Goal: Information Seeking & Learning: Learn about a topic

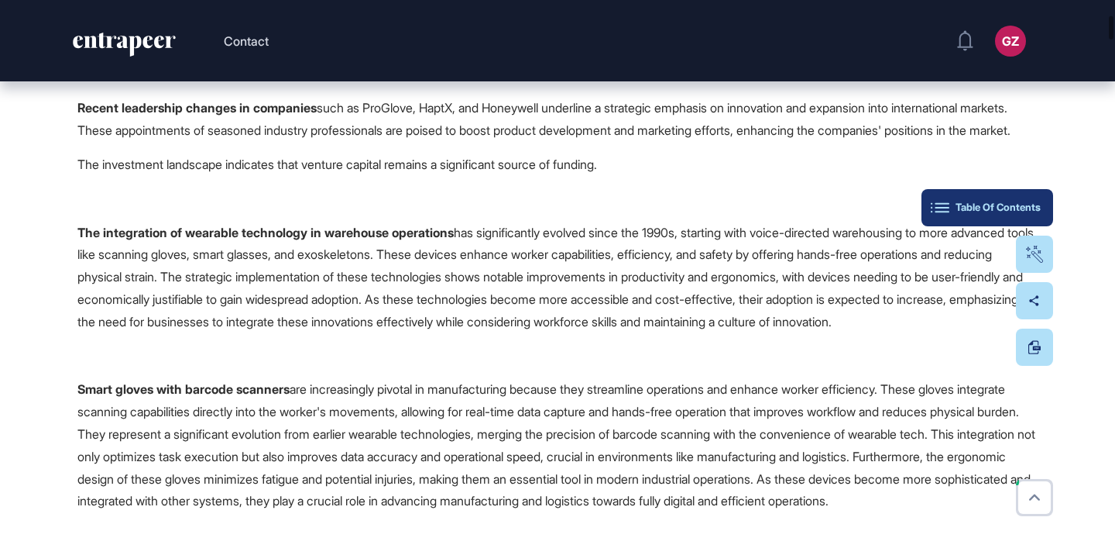
click at [1028, 214] on button "Table Of Contents" at bounding box center [988, 207] width 132 height 37
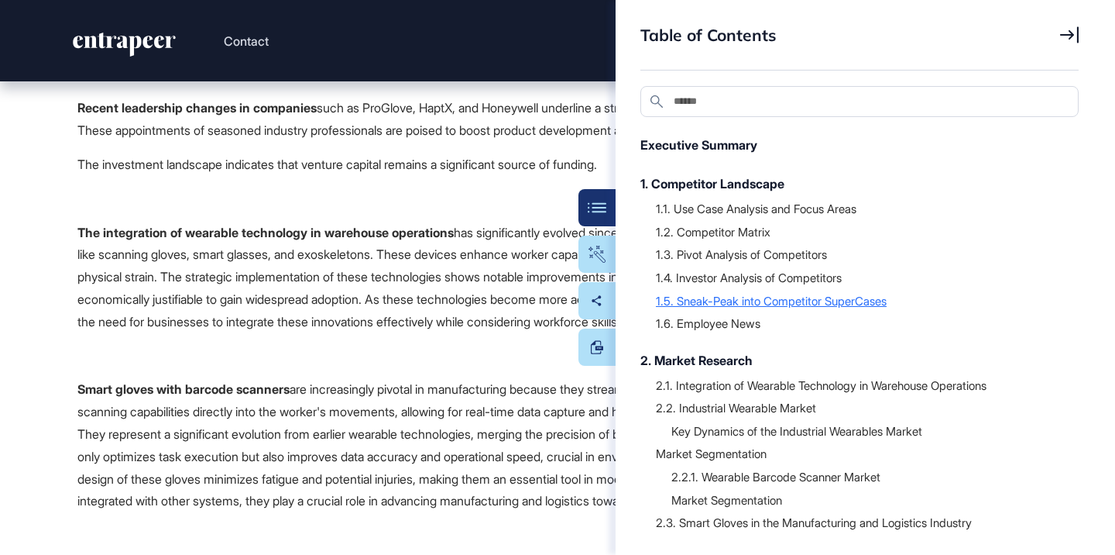
scroll to position [412, 0]
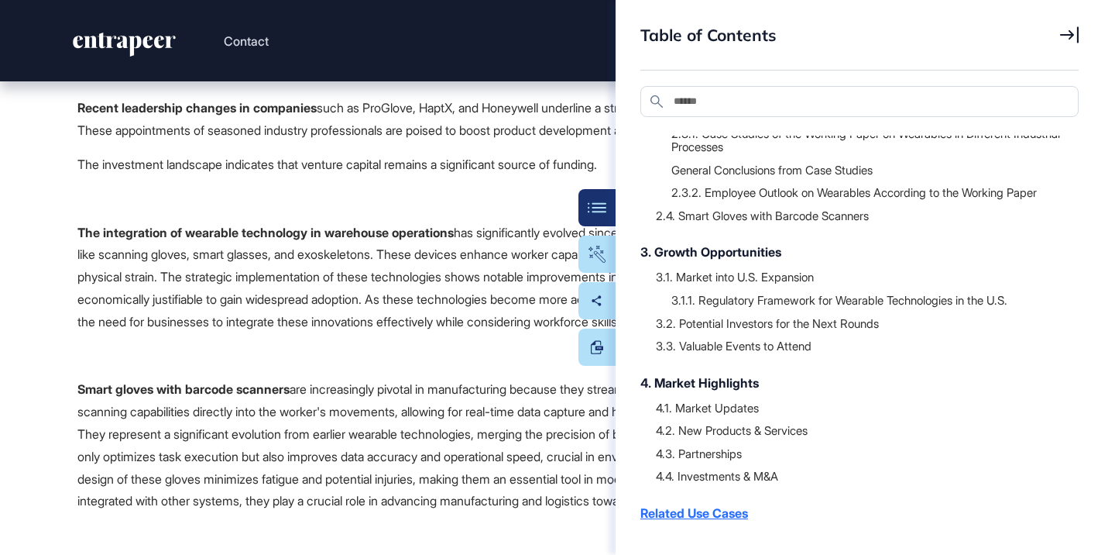
click at [718, 507] on div "Related Use Cases" at bounding box center [852, 512] width 423 height 19
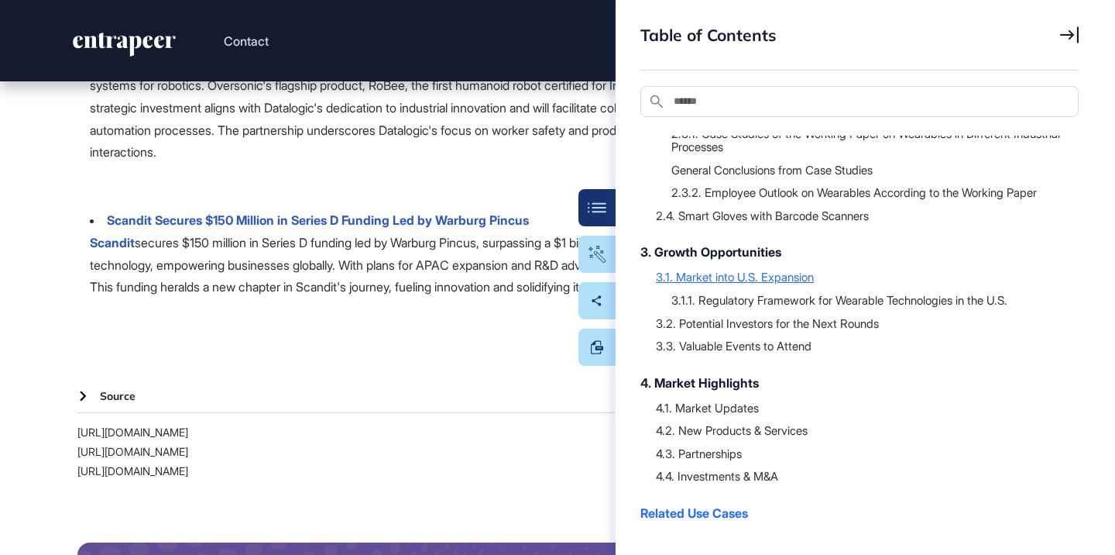
scroll to position [27583, 0]
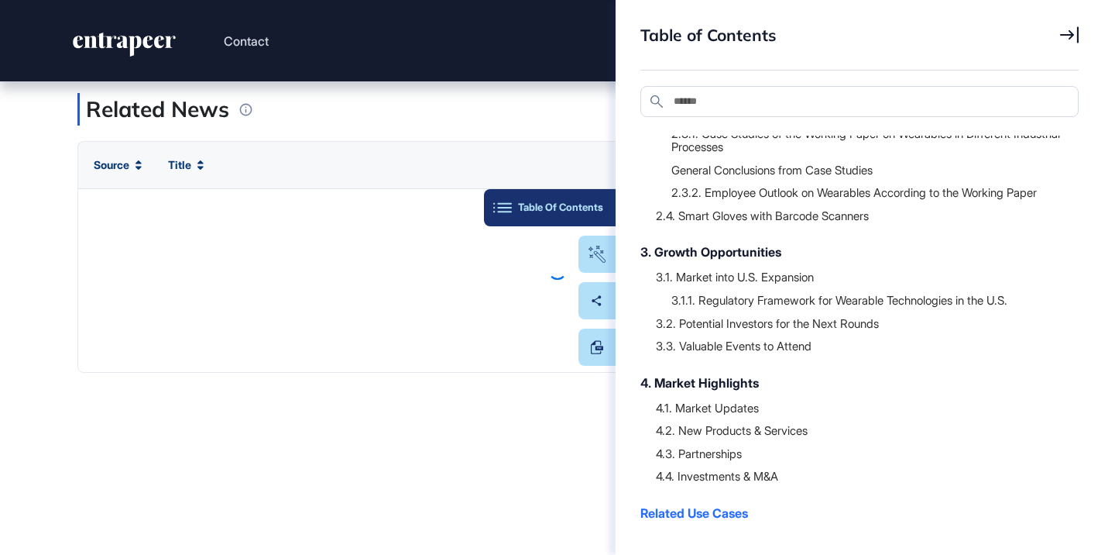
click at [605, 215] on button "Table Of Contents" at bounding box center [550, 207] width 132 height 37
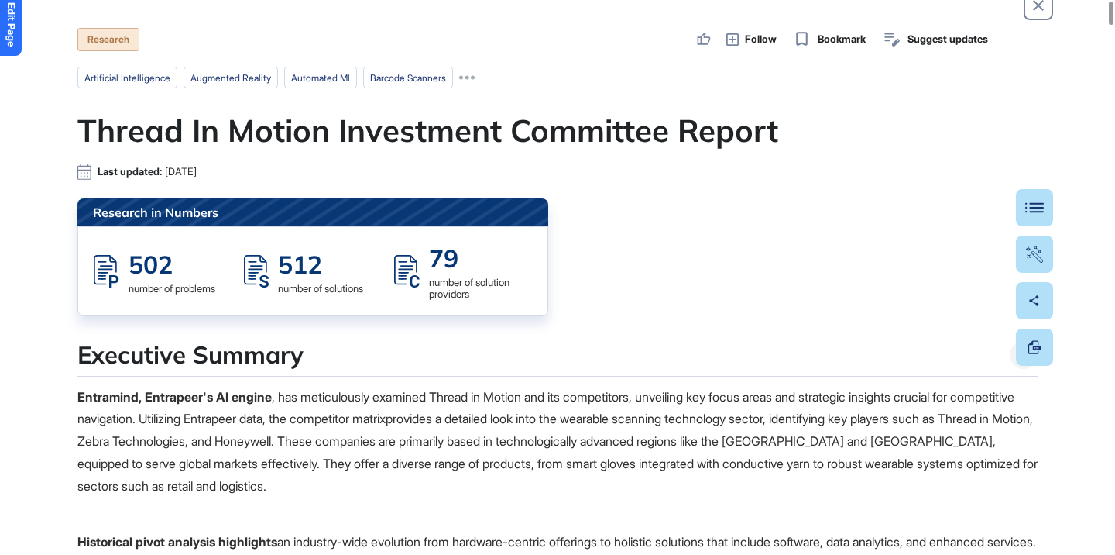
scroll to position [0, 0]
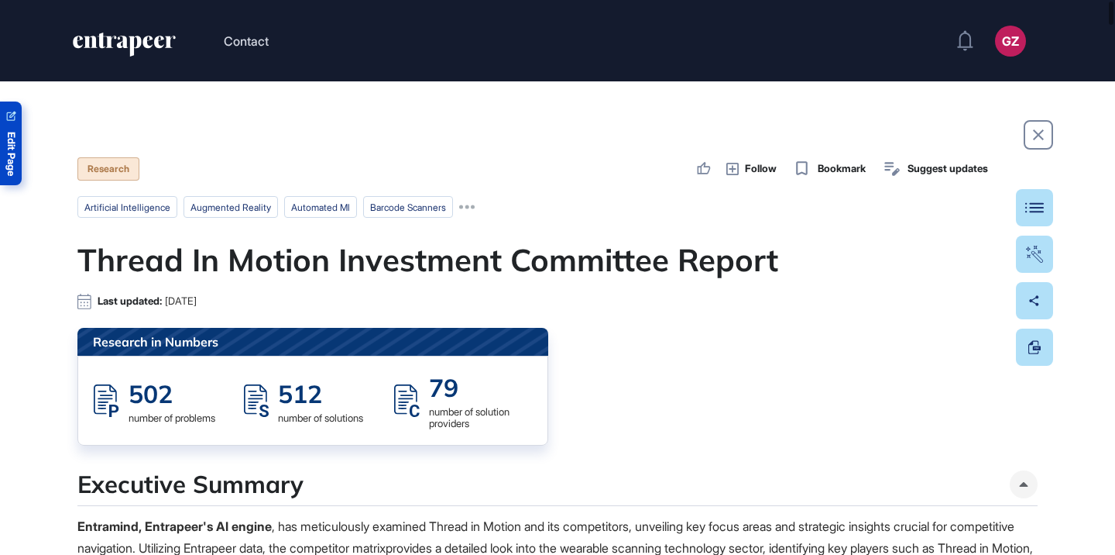
click at [12, 153] on span "Edit Page" at bounding box center [11, 154] width 10 height 44
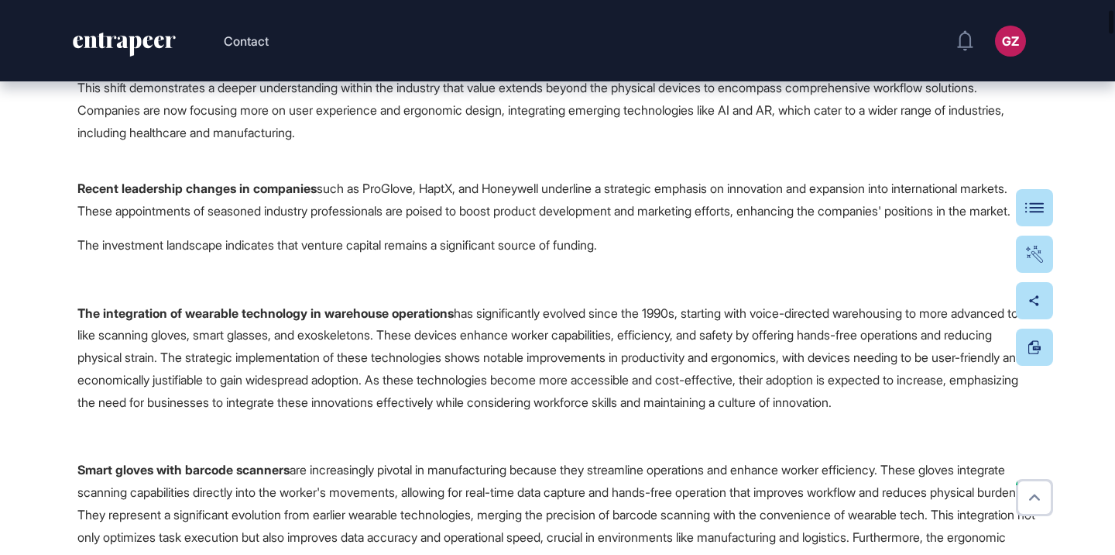
scroll to position [908, 0]
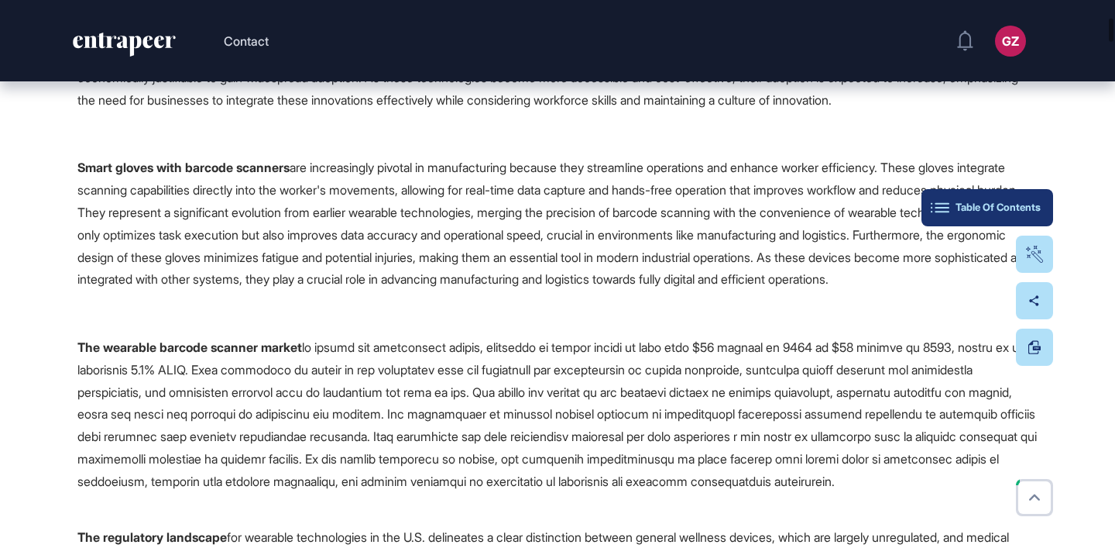
click at [1050, 214] on button "Table Of Contents" at bounding box center [988, 207] width 132 height 37
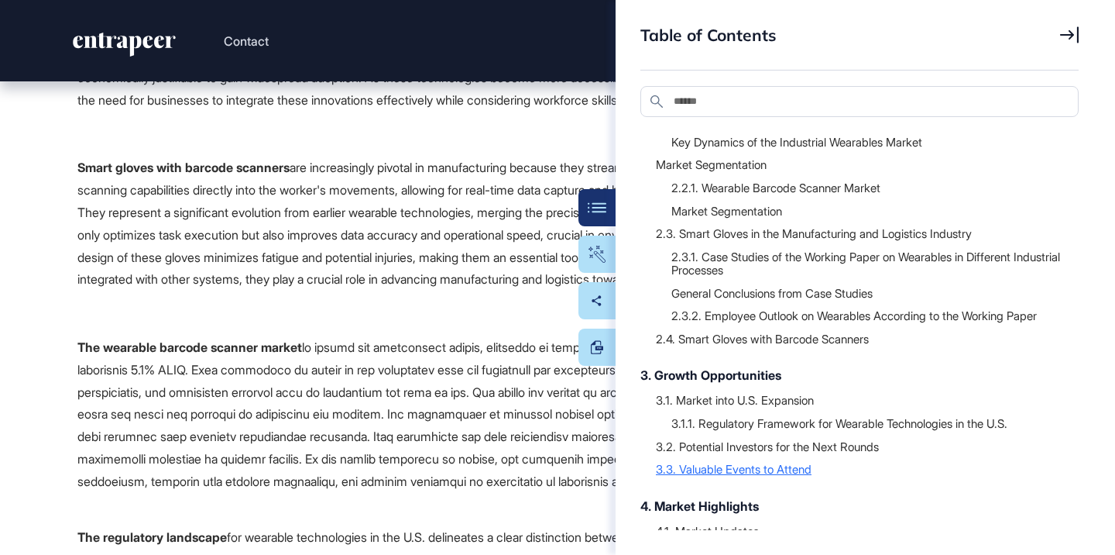
scroll to position [164, 0]
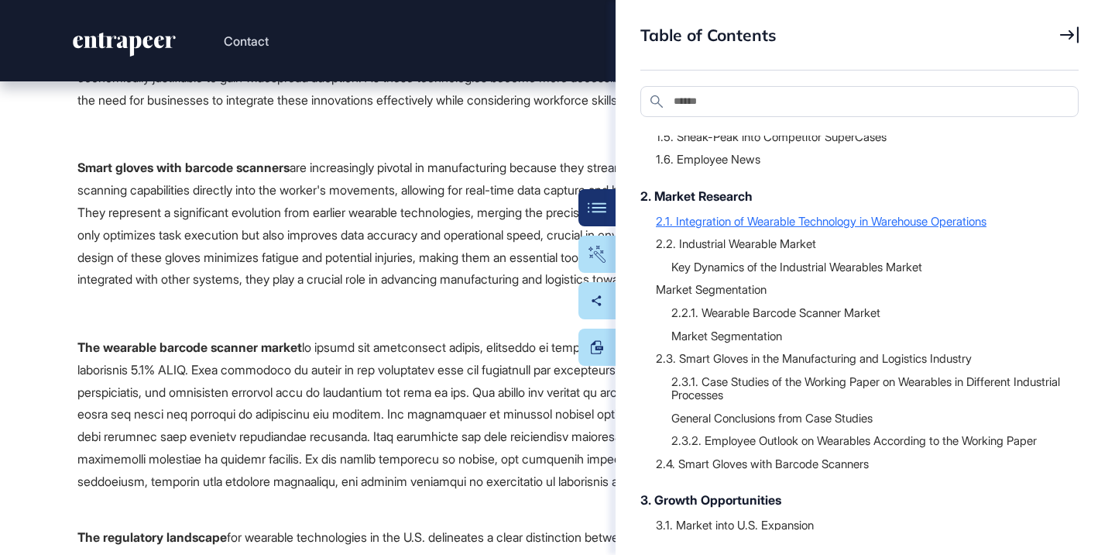
click at [793, 220] on div "2.1. Integration of Wearable Technology in Warehouse Operations" at bounding box center [859, 220] width 407 height 15
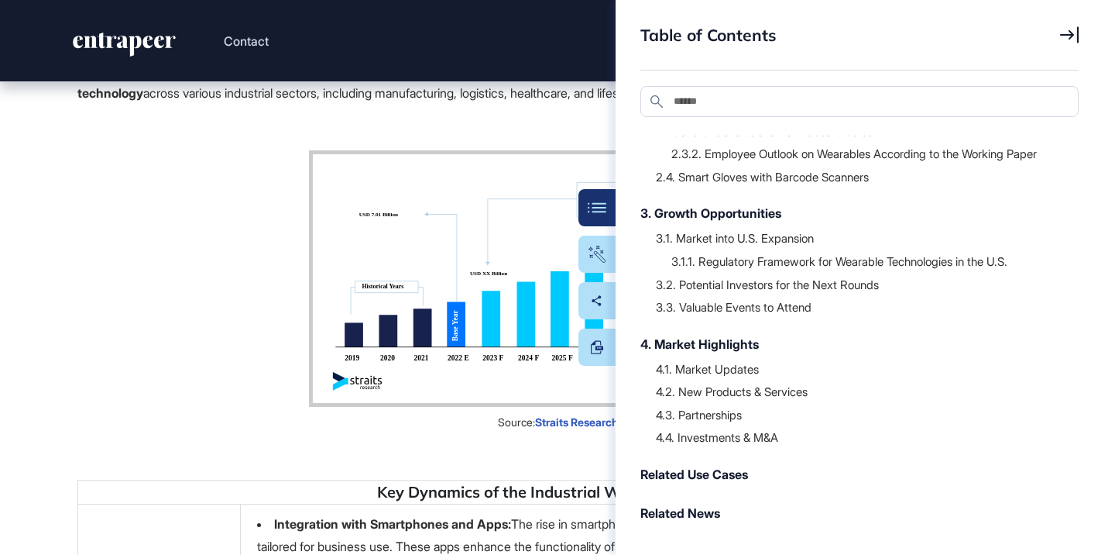
scroll to position [3715, 0]
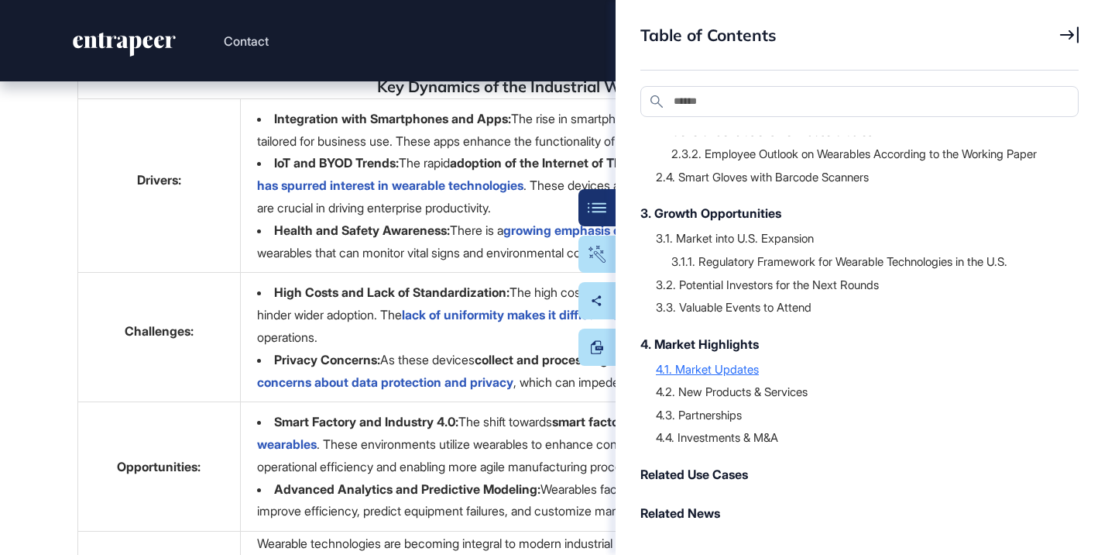
click at [733, 361] on div "4.1. Market Updates" at bounding box center [859, 368] width 407 height 15
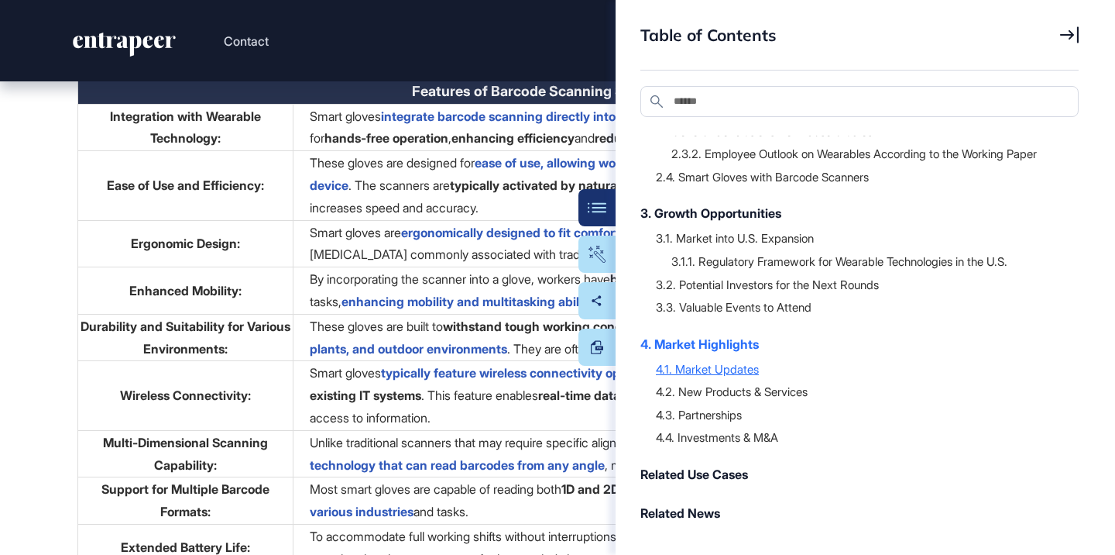
scroll to position [18465, 0]
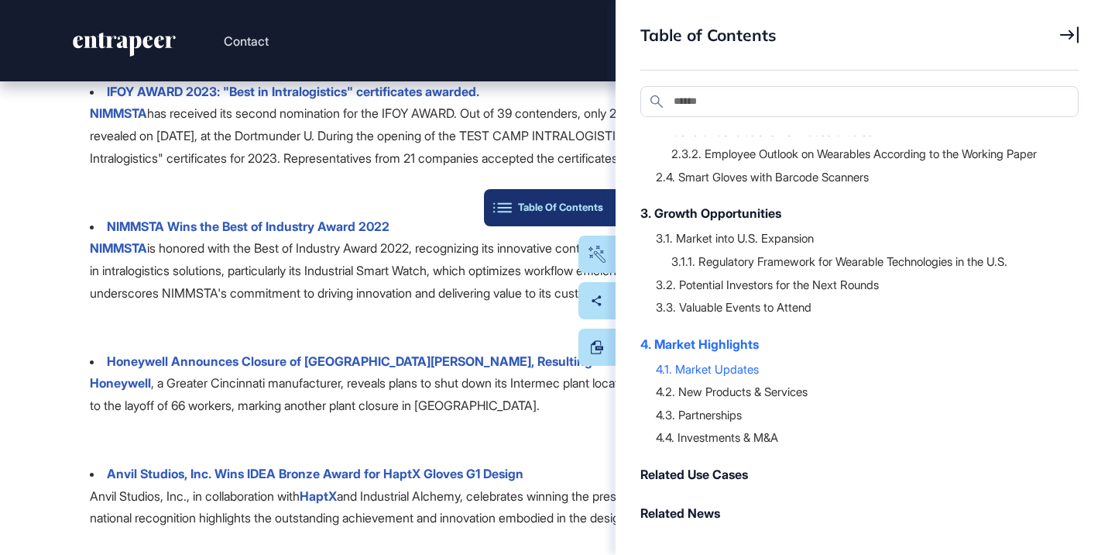
click at [605, 217] on button "Table Of Contents" at bounding box center [550, 207] width 132 height 37
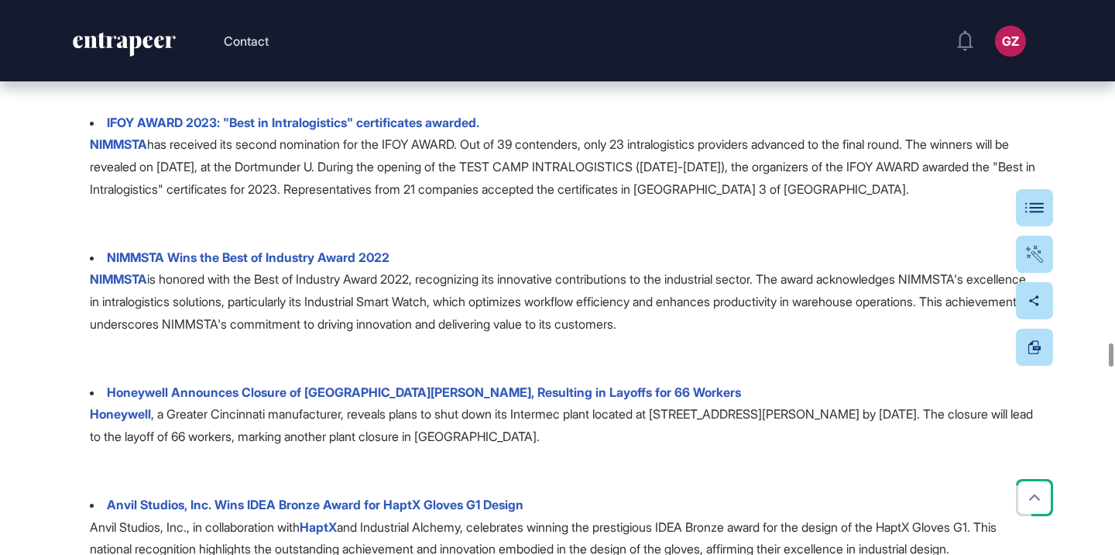
scroll to position [18429, 0]
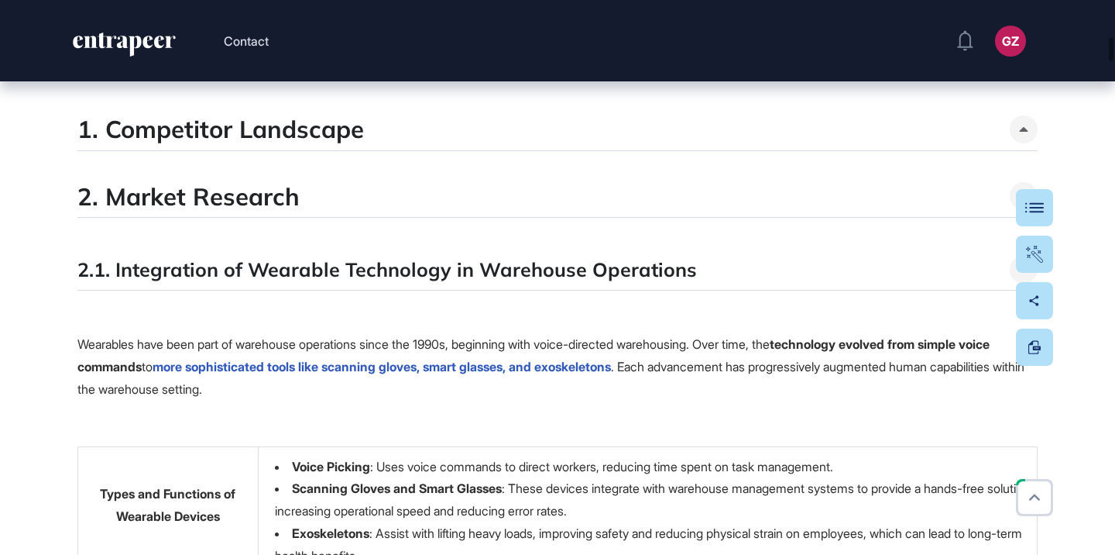
scroll to position [1957, 0]
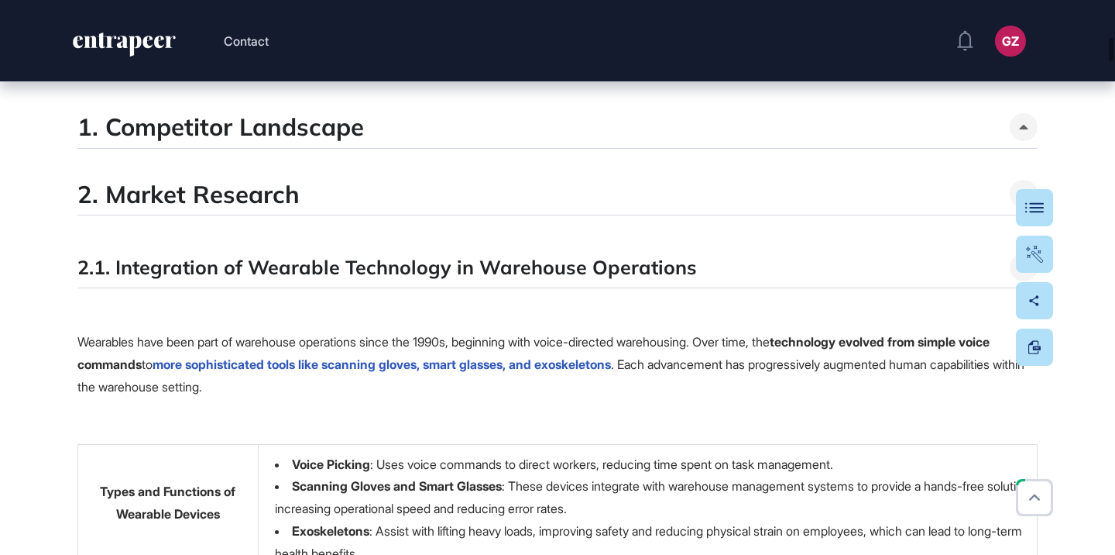
click at [816, 148] on div "1. Competitor Landscape" at bounding box center [557, 130] width 960 height 36
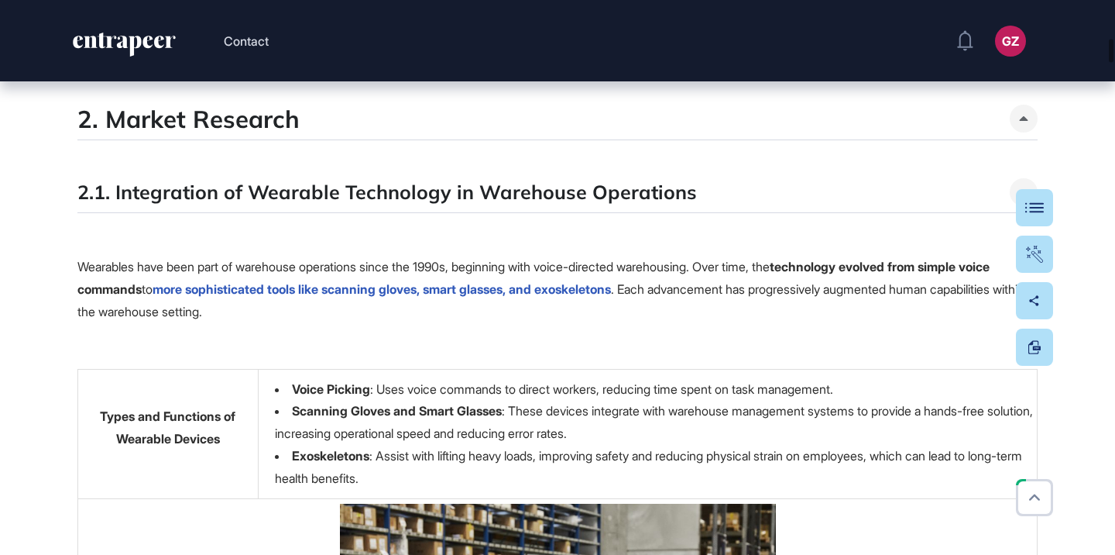
click at [1015, 66] on div at bounding box center [1024, 52] width 28 height 28
click at [1023, 54] on icon at bounding box center [1024, 52] width 9 height 5
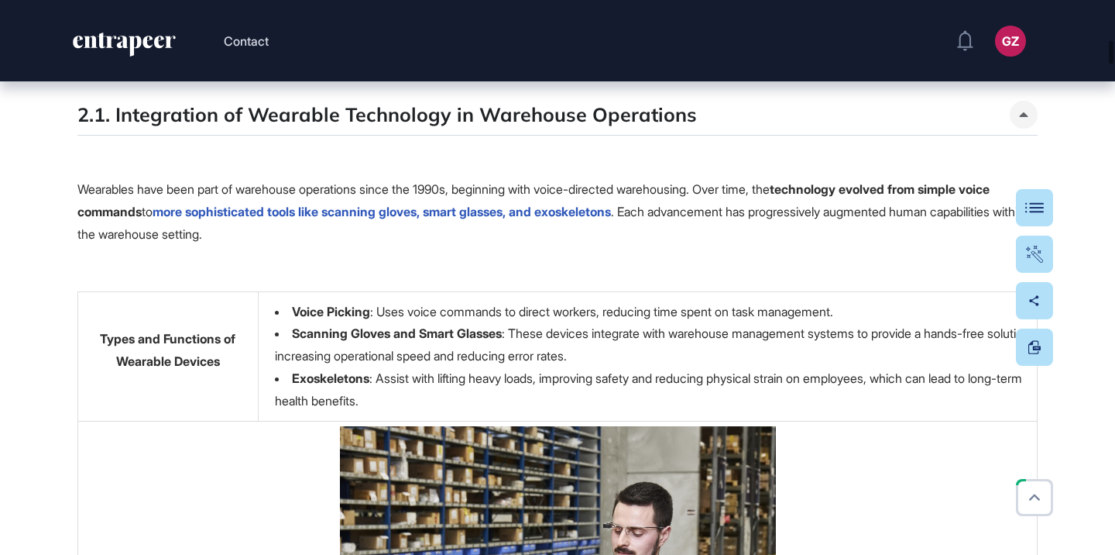
scroll to position [2113, 0]
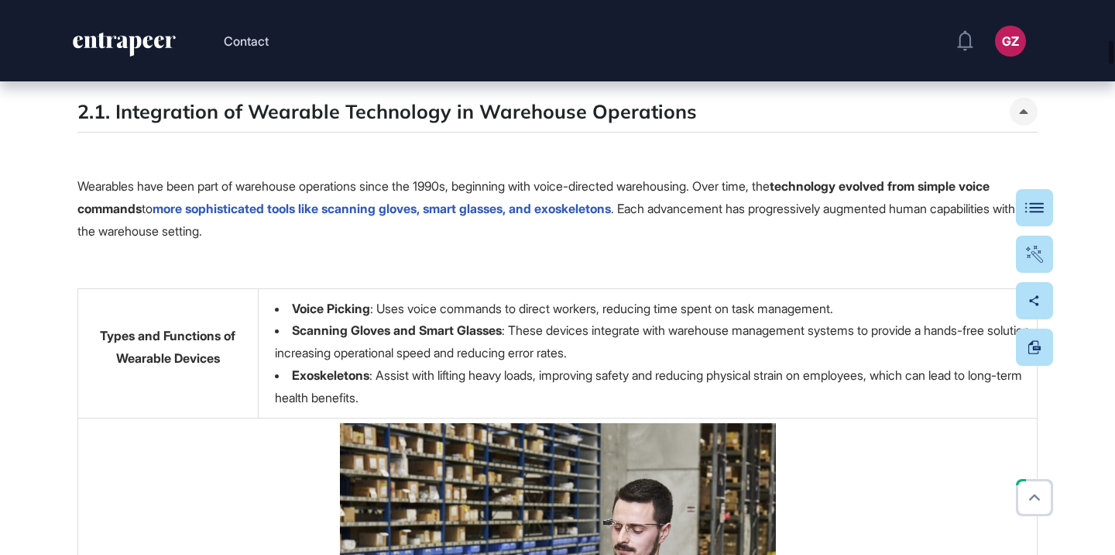
click at [1022, 52] on div at bounding box center [1024, 38] width 28 height 28
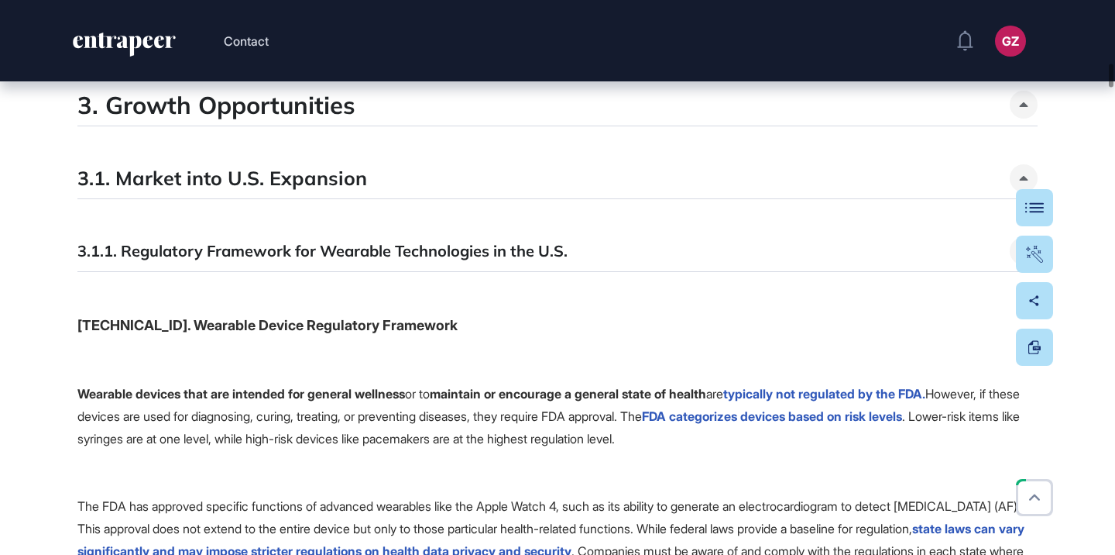
click at [1022, 52] on div at bounding box center [1024, 38] width 28 height 28
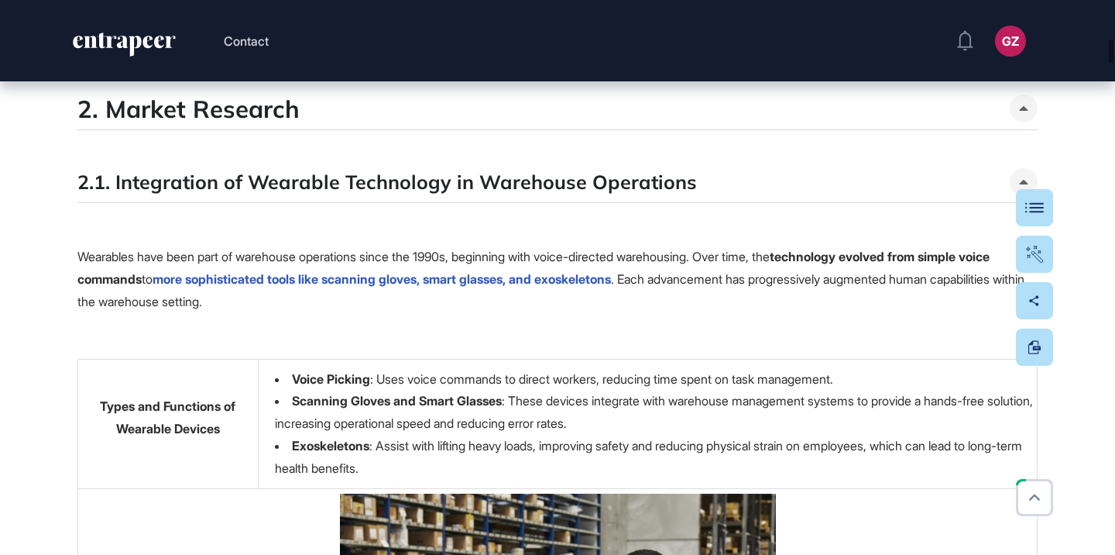
scroll to position [2014, 0]
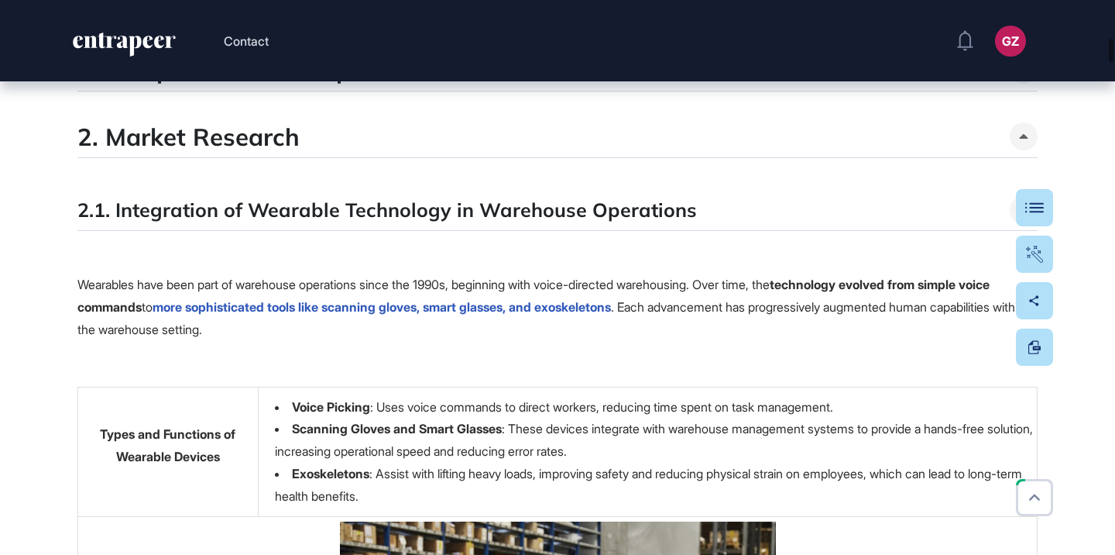
click at [1021, 72] on icon at bounding box center [1024, 69] width 9 height 5
click at [1031, 222] on button "Table Of Contents" at bounding box center [988, 207] width 132 height 37
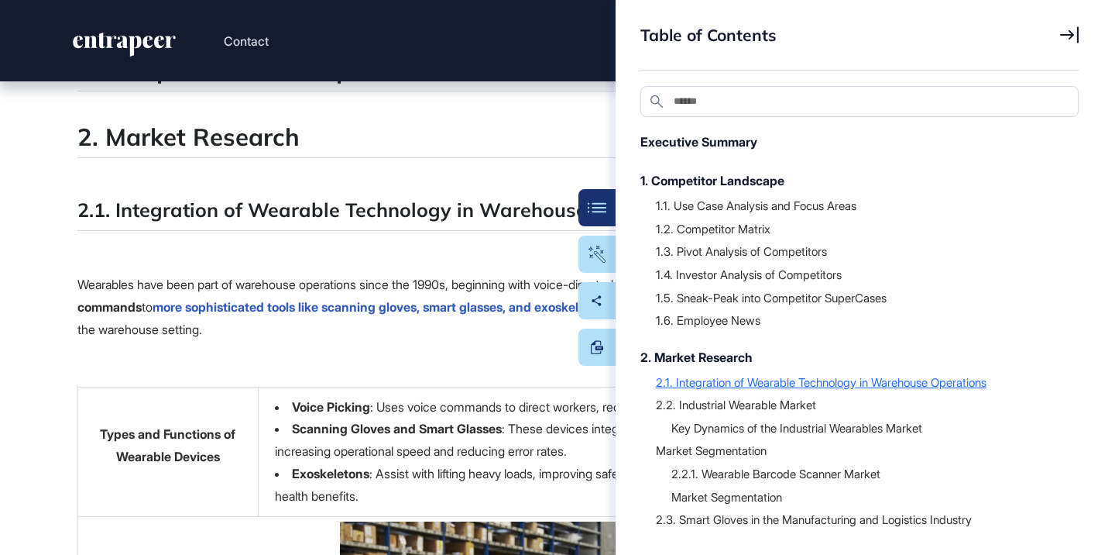
scroll to position [4, 0]
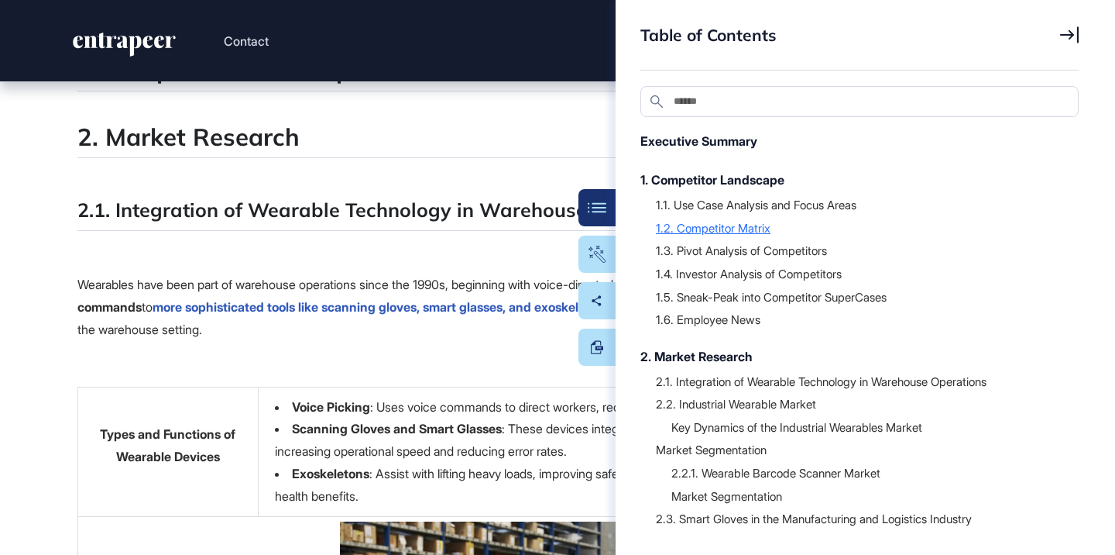
click at [767, 230] on div "1.2. Competitor Matrix" at bounding box center [859, 227] width 407 height 15
click at [756, 228] on div "1.2. Competitor Matrix" at bounding box center [859, 227] width 407 height 15
click at [736, 227] on div "1.2. Competitor Matrix" at bounding box center [859, 227] width 407 height 15
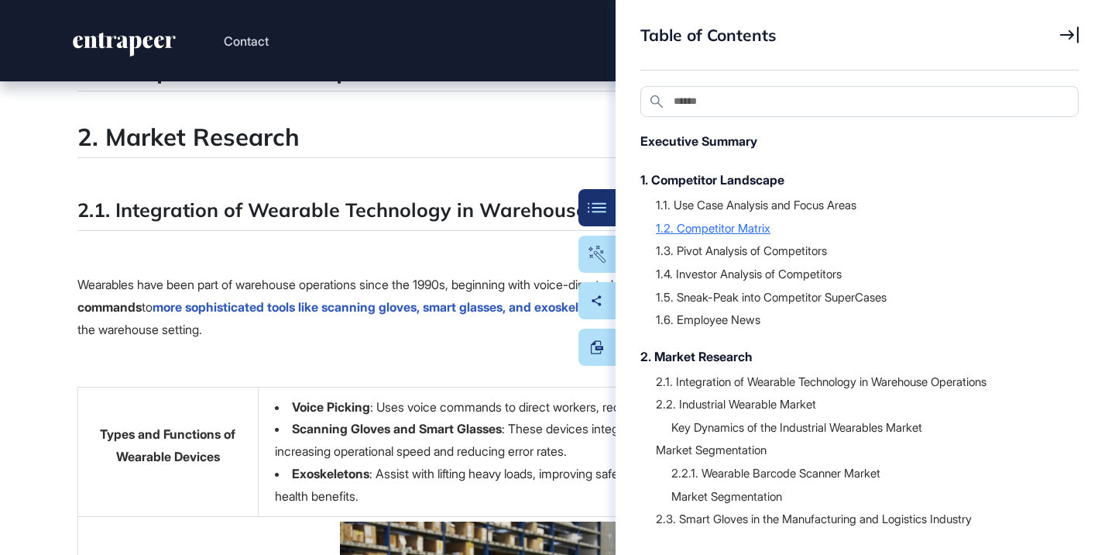
click at [736, 227] on div "1.2. Competitor Matrix" at bounding box center [859, 227] width 407 height 15
click at [674, 246] on div "1.3. Pivot Analysis of Competitors" at bounding box center [859, 249] width 407 height 15
click at [685, 232] on div "1.2. Competitor Matrix" at bounding box center [859, 227] width 407 height 15
click at [714, 211] on div "1.1. Use Case Analysis and Focus Areas" at bounding box center [859, 208] width 407 height 23
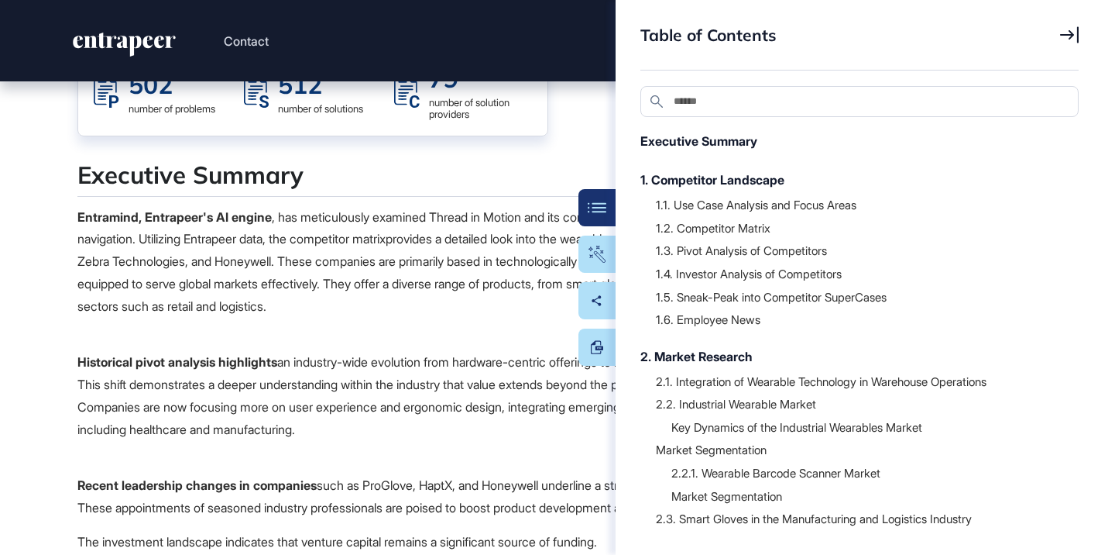
scroll to position [0, 0]
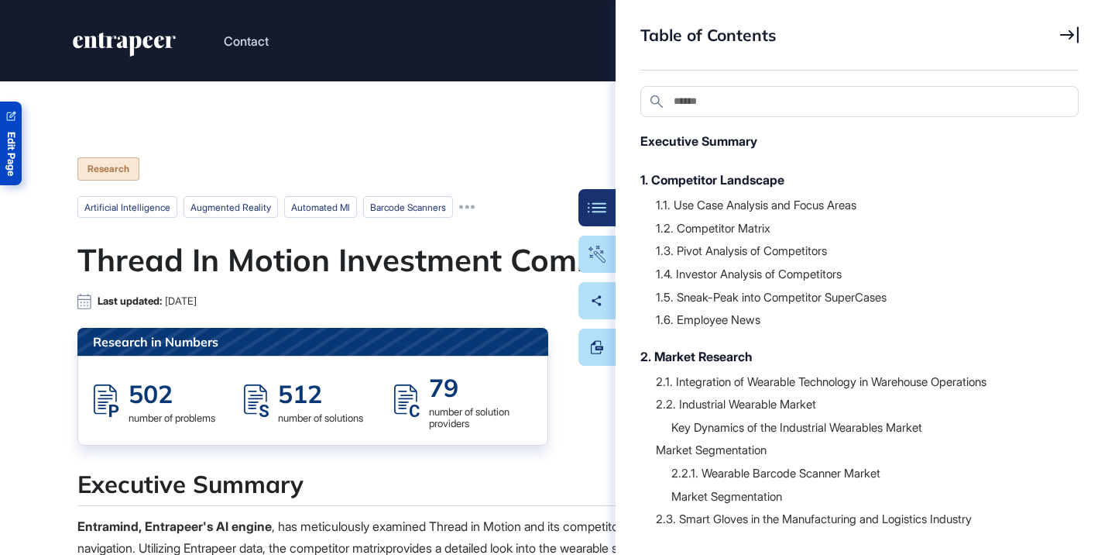
click at [15, 153] on span "Edit Page" at bounding box center [11, 154] width 10 height 44
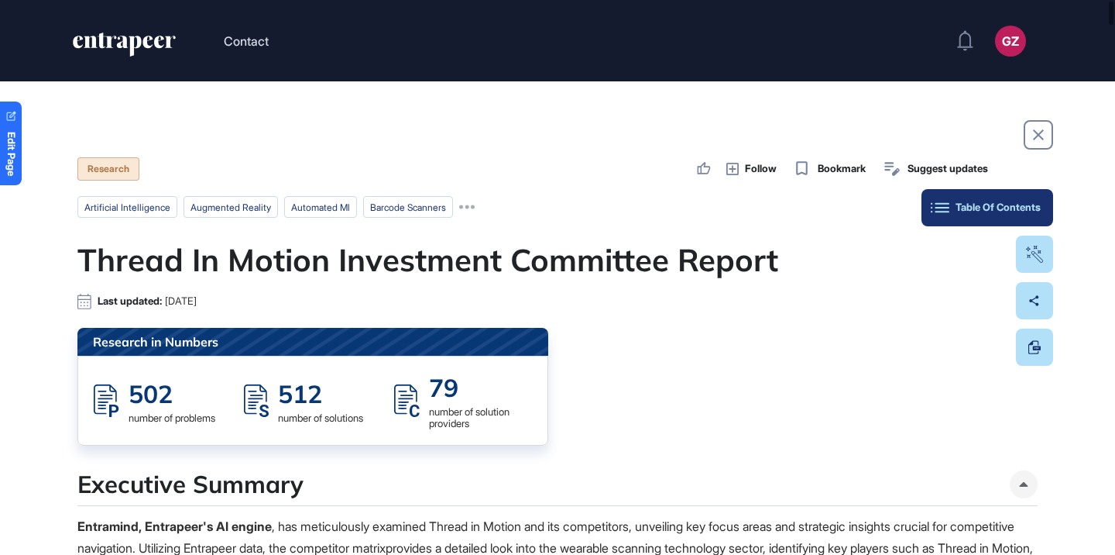
click at [1026, 210] on div "Table Of Contents" at bounding box center [987, 207] width 107 height 12
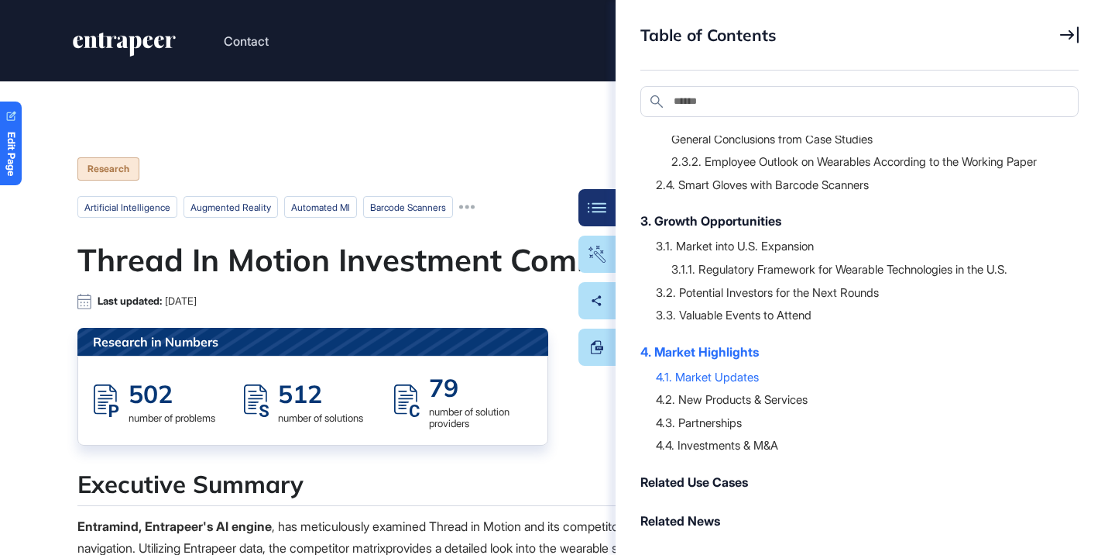
scroll to position [451, 0]
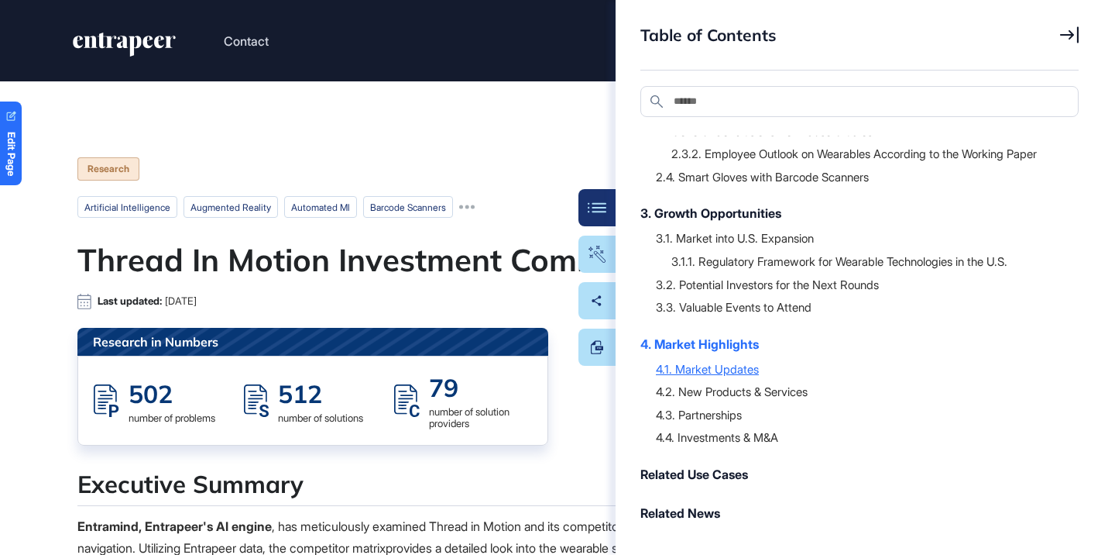
click at [732, 370] on div "4.1. Market Updates" at bounding box center [859, 368] width 407 height 15
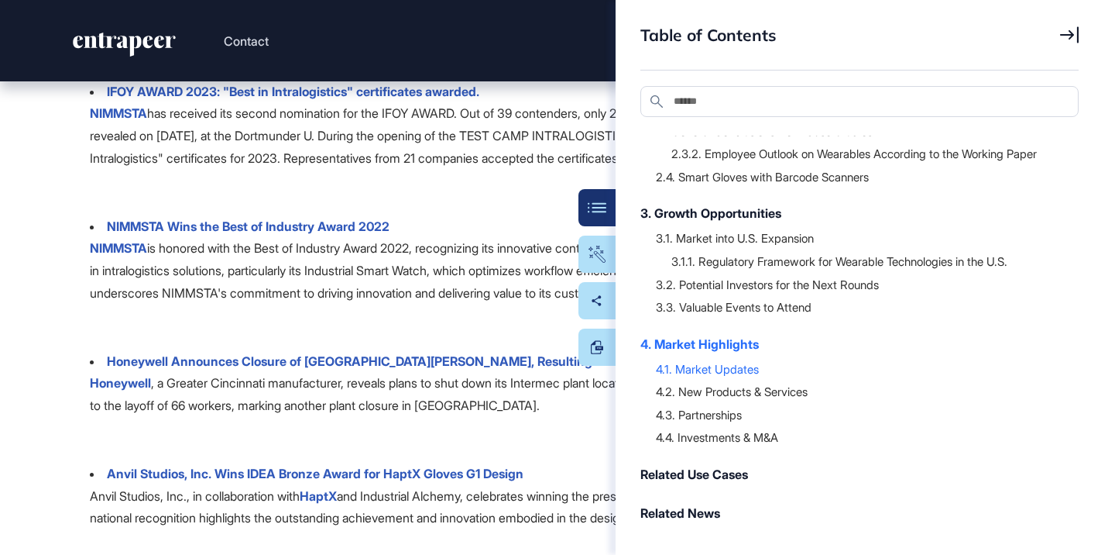
click at [736, 376] on div at bounding box center [859, 380] width 407 height 8
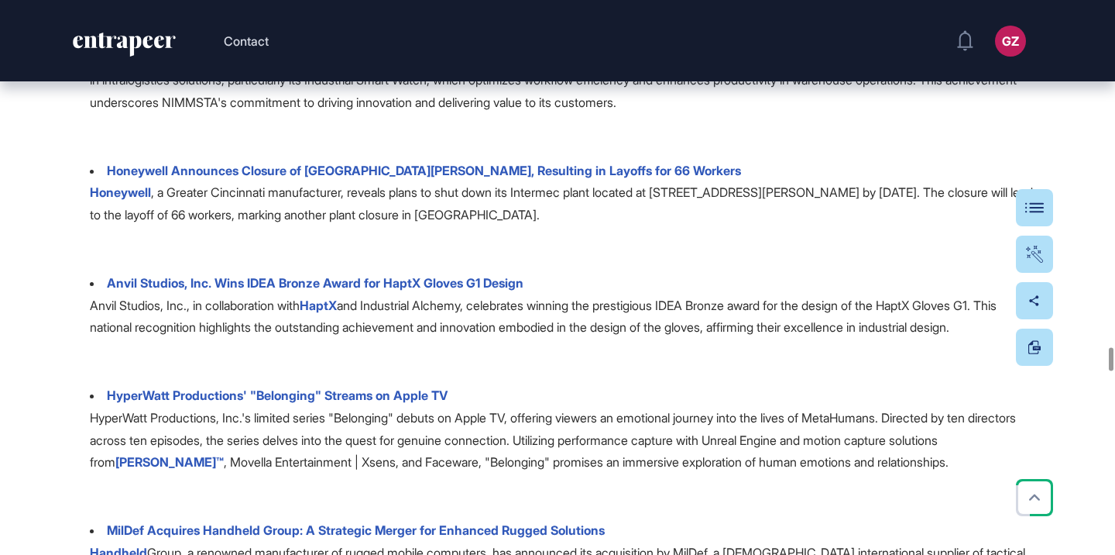
scroll to position [18668, 0]
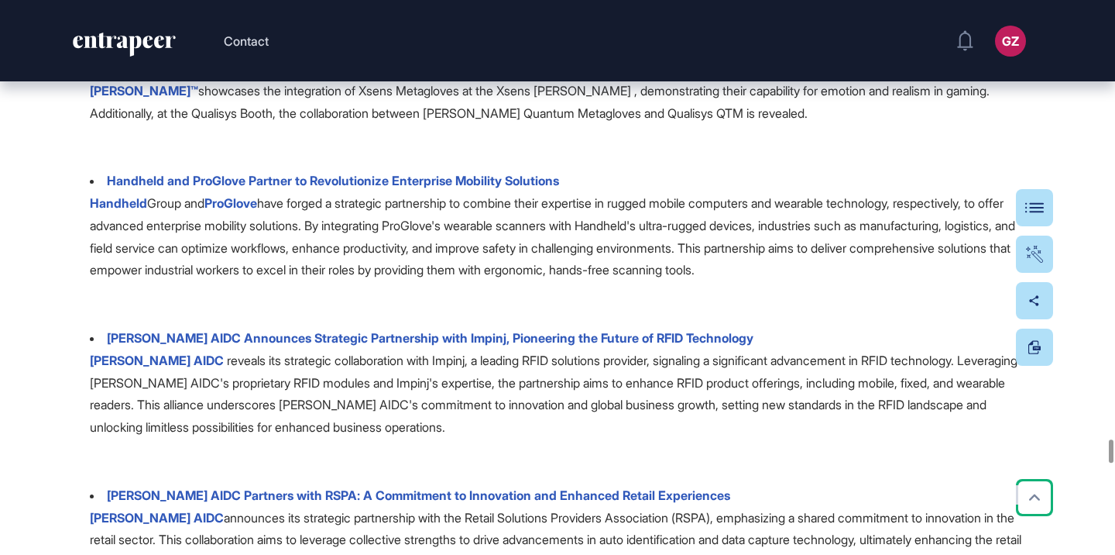
scroll to position [23640, 0]
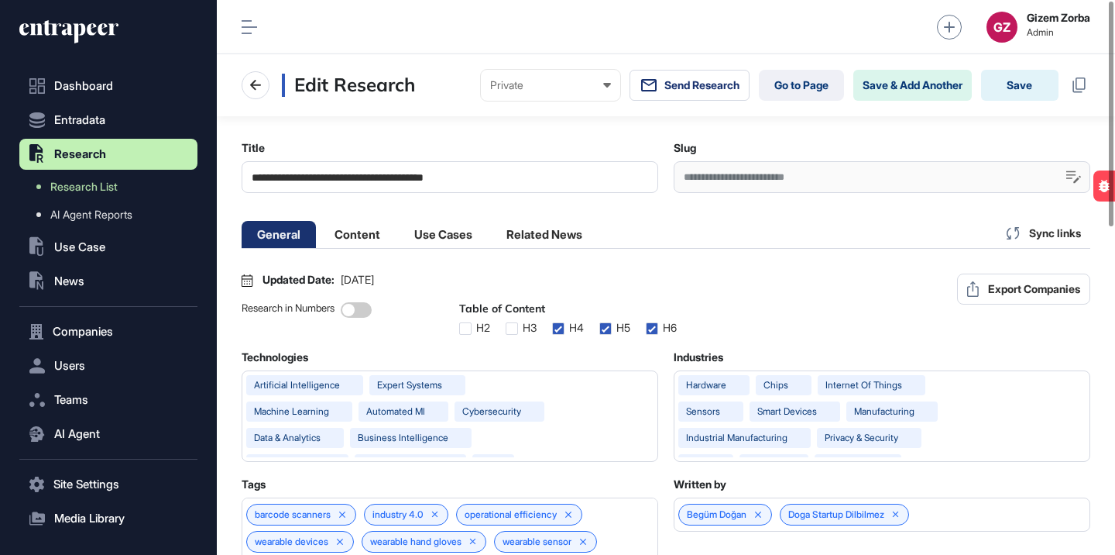
scroll to position [1, 7]
click at [399, 235] on li "Content" at bounding box center [443, 234] width 89 height 27
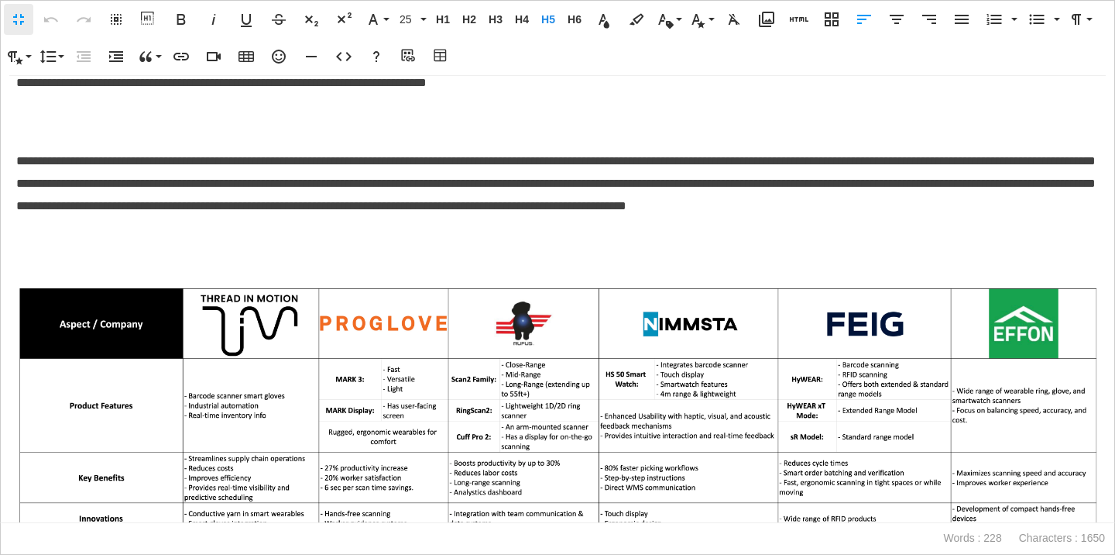
scroll to position [336, 0]
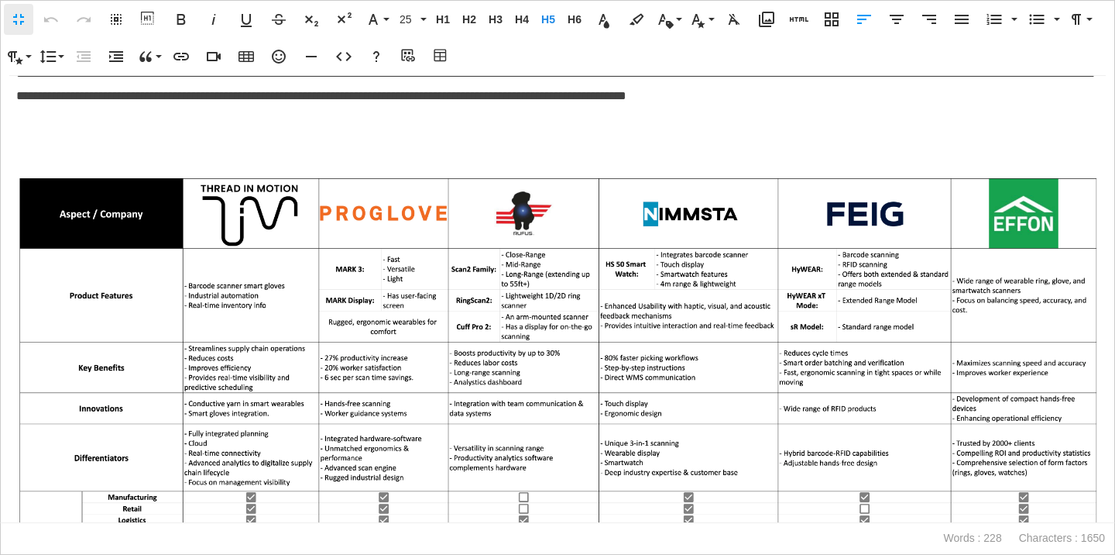
click at [484, 229] on img at bounding box center [557, 463] width 1083 height 577
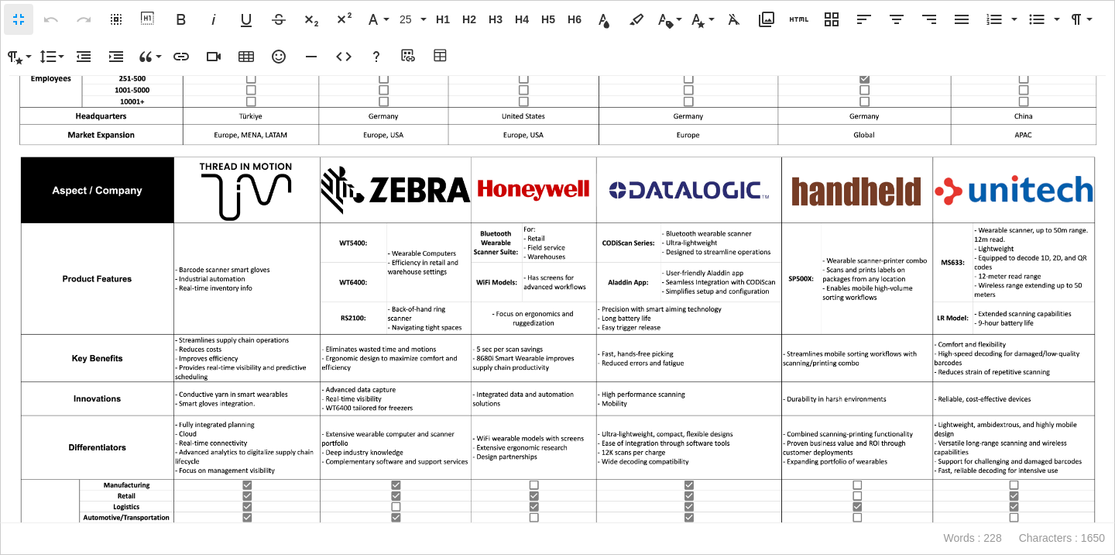
scroll to position [932, 0]
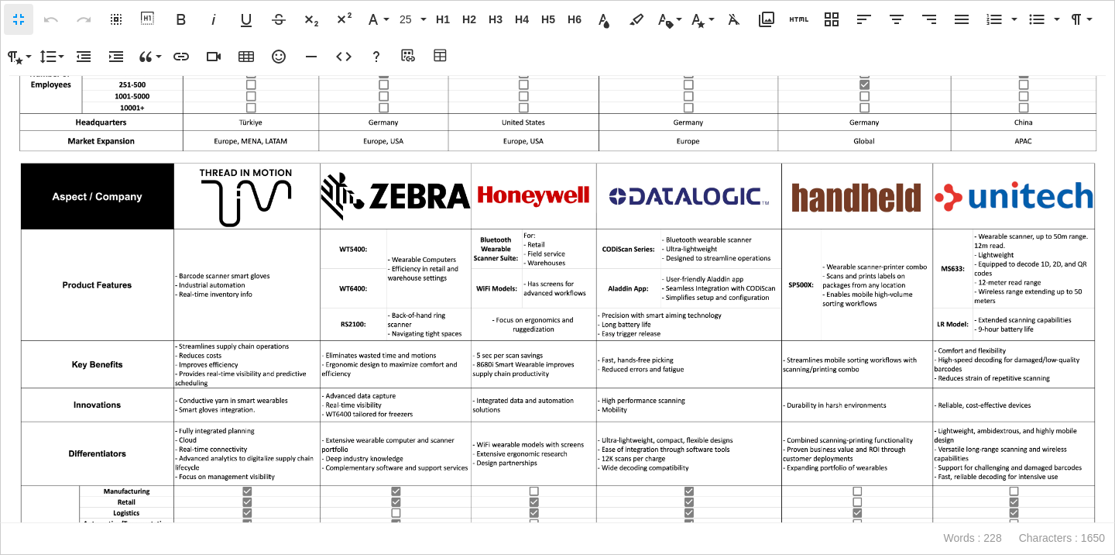
click at [447, 276] on img at bounding box center [557, 446] width 1083 height 572
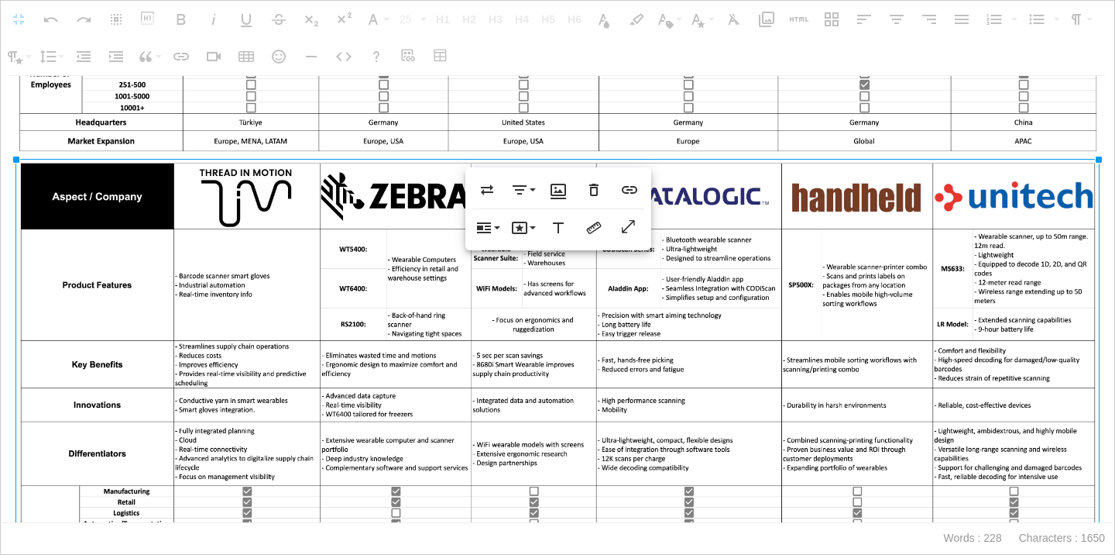
click at [448, 278] on img at bounding box center [557, 446] width 1083 height 572
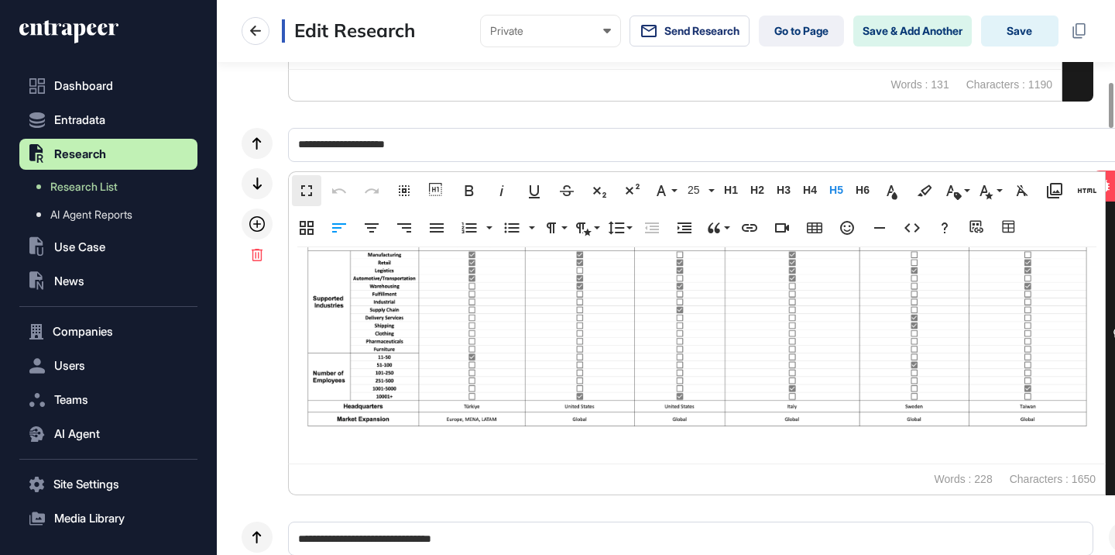
scroll to position [1, 1]
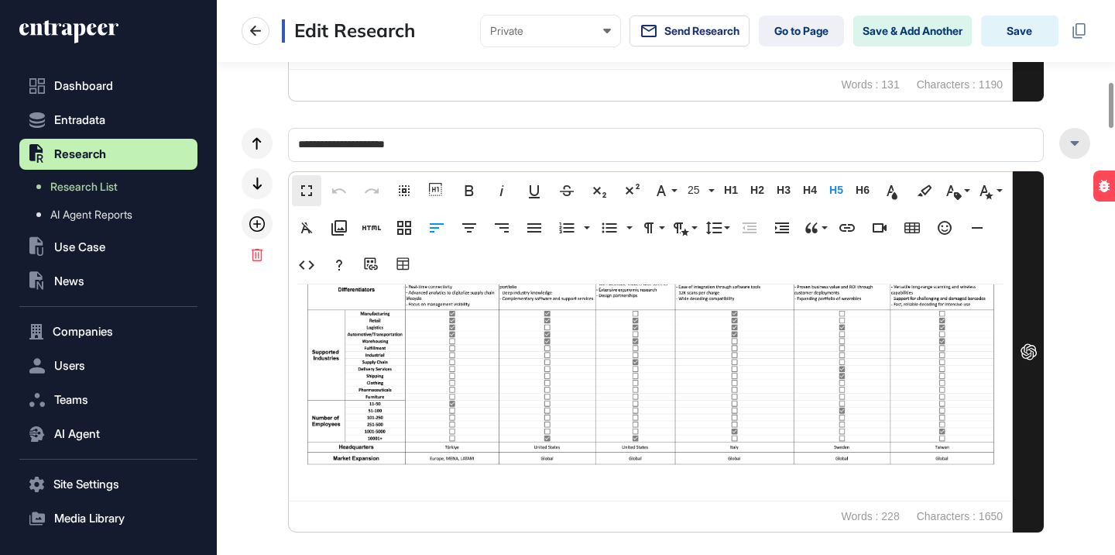
click at [1080, 143] on div at bounding box center [1075, 143] width 31 height 31
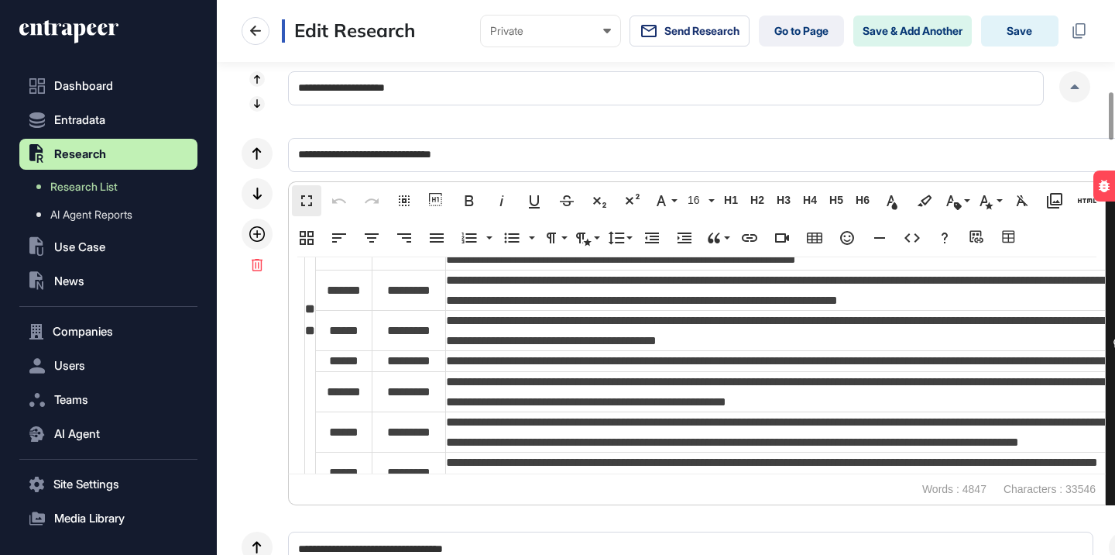
scroll to position [4954, 0]
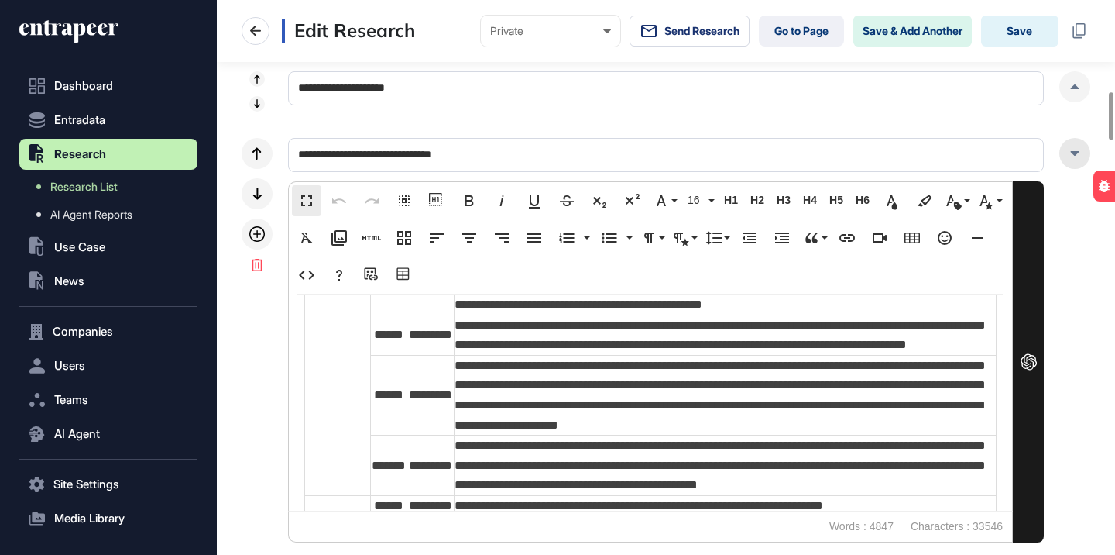
click at [1080, 146] on div at bounding box center [1075, 153] width 31 height 31
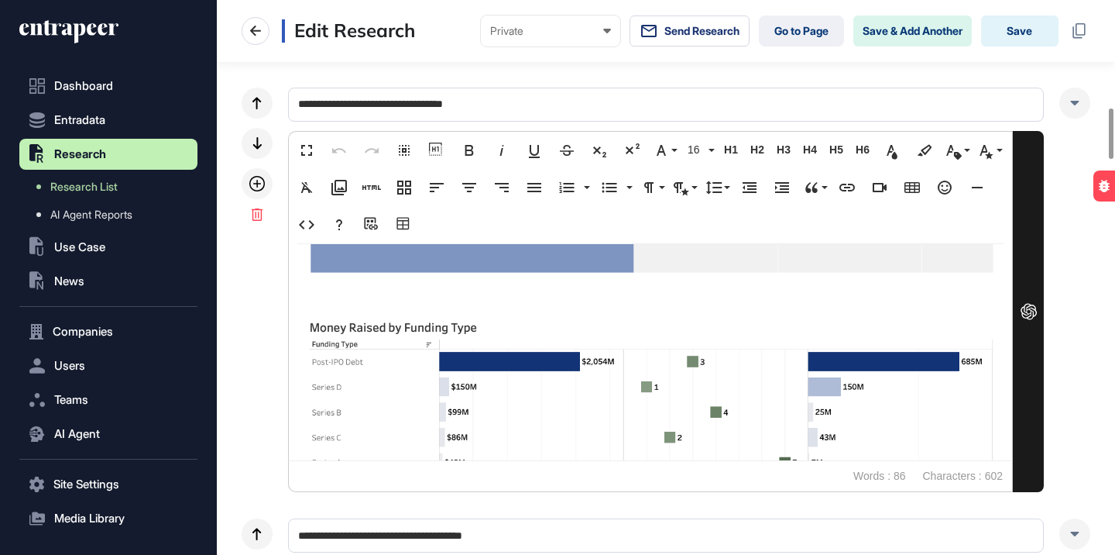
scroll to position [1752, 0]
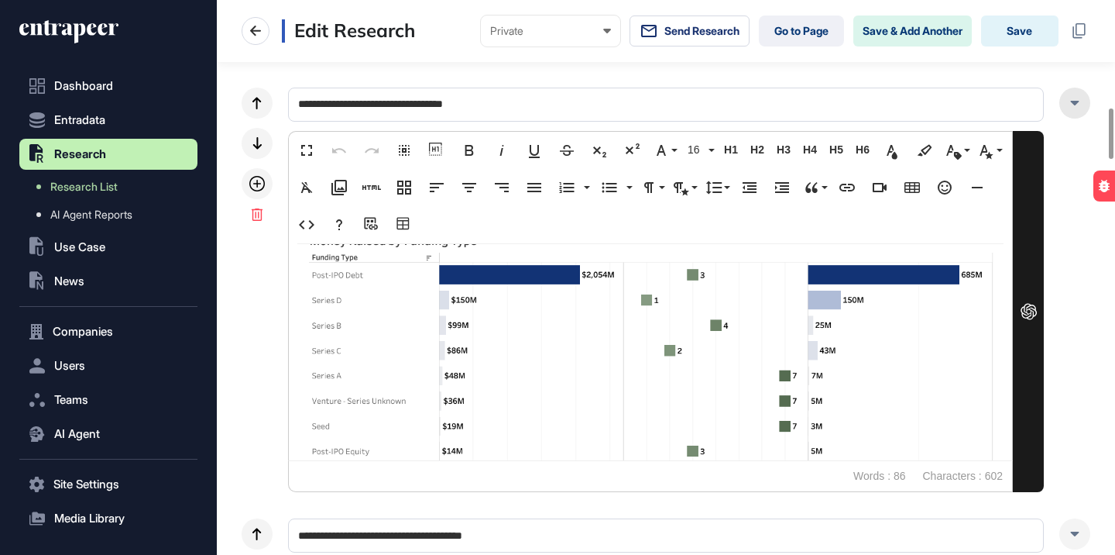
click at [1070, 97] on div at bounding box center [1075, 103] width 31 height 31
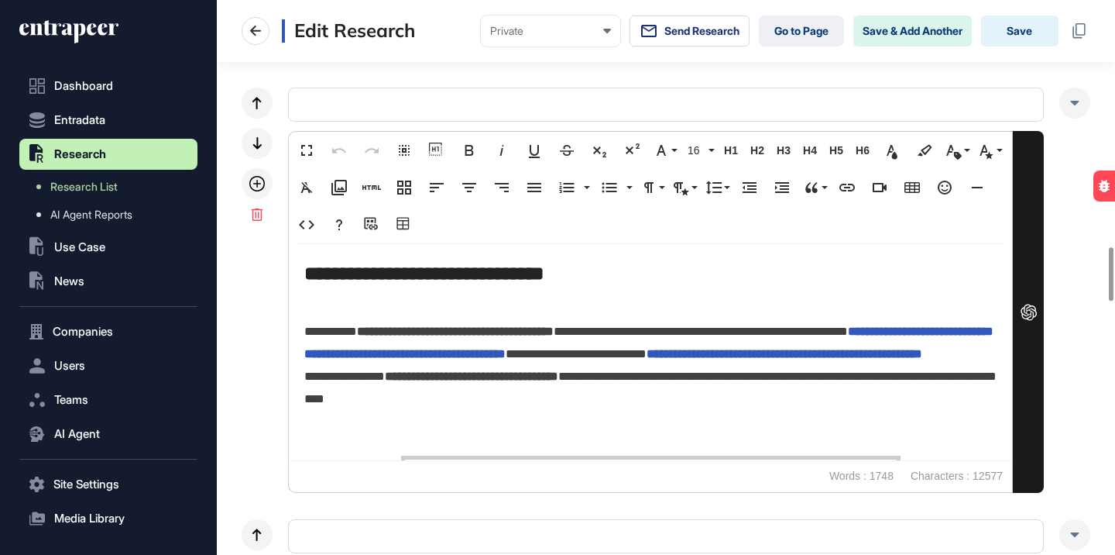
scroll to position [2565, 0]
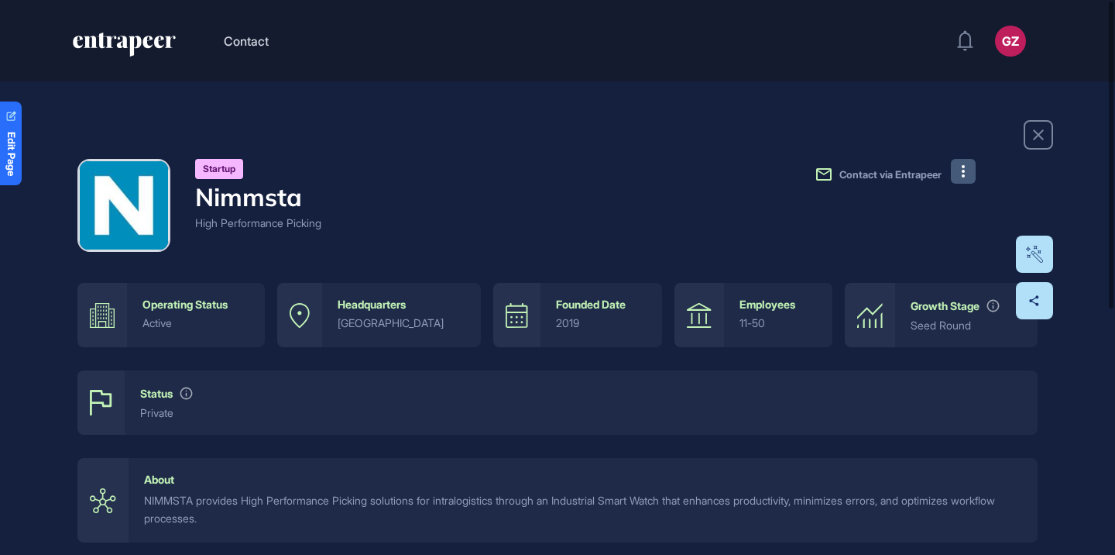
click at [963, 173] on icon at bounding box center [963, 171] width 3 height 12
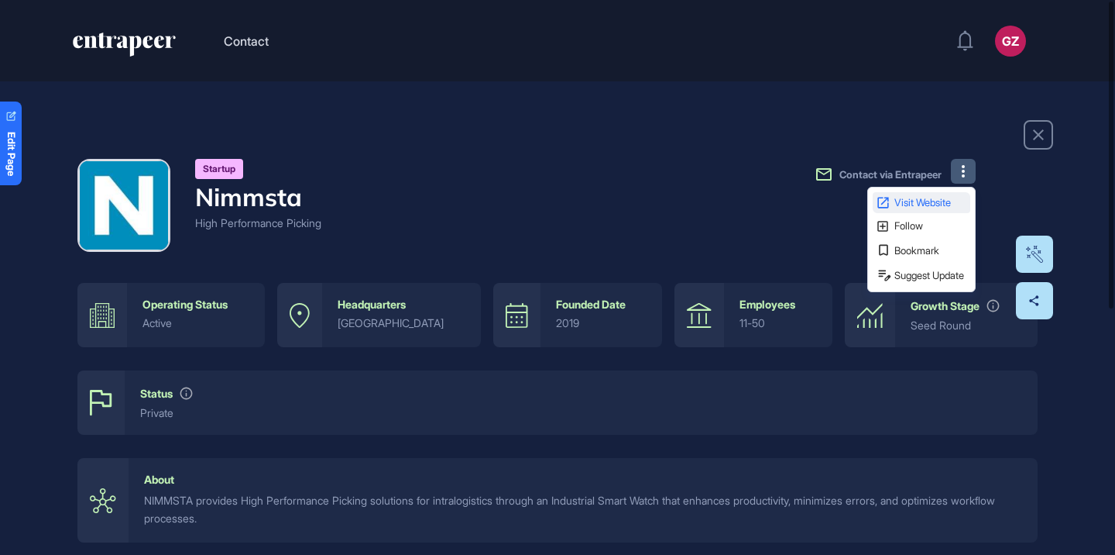
click at [929, 204] on span "Visit Website" at bounding box center [931, 202] width 73 height 10
